Goal: Register for event/course

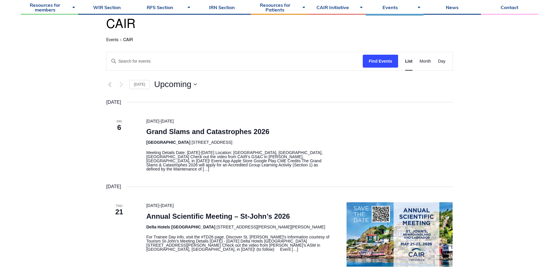
scroll to position [88, 0]
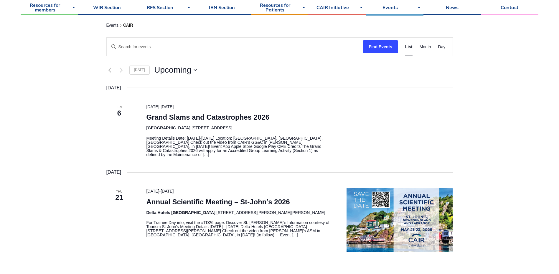
click at [402, 223] on img "\a\9\9\9List of Events\9\9\9" at bounding box center [399, 220] width 106 height 64
click at [403, 223] on img "\a\9\9\9List of Events\9\9\9" at bounding box center [399, 220] width 106 height 64
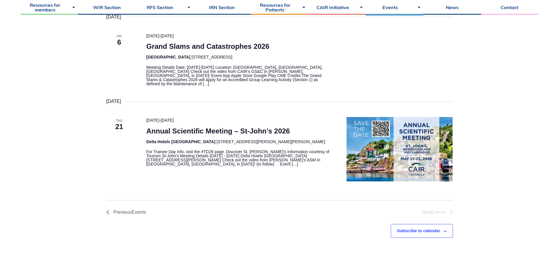
scroll to position [177, 0]
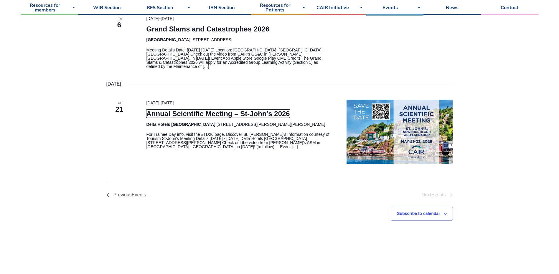
click at [169, 110] on link "Annual Scientific Meeting – St-John’s 2026" at bounding box center [217, 114] width 143 height 8
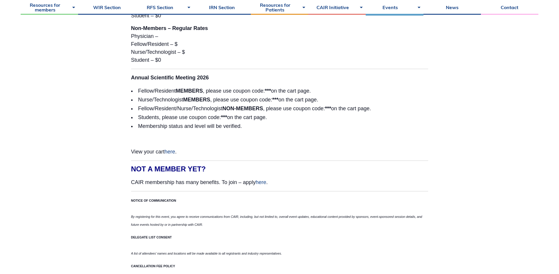
scroll to position [1561, 0]
